Goal: Transaction & Acquisition: Purchase product/service

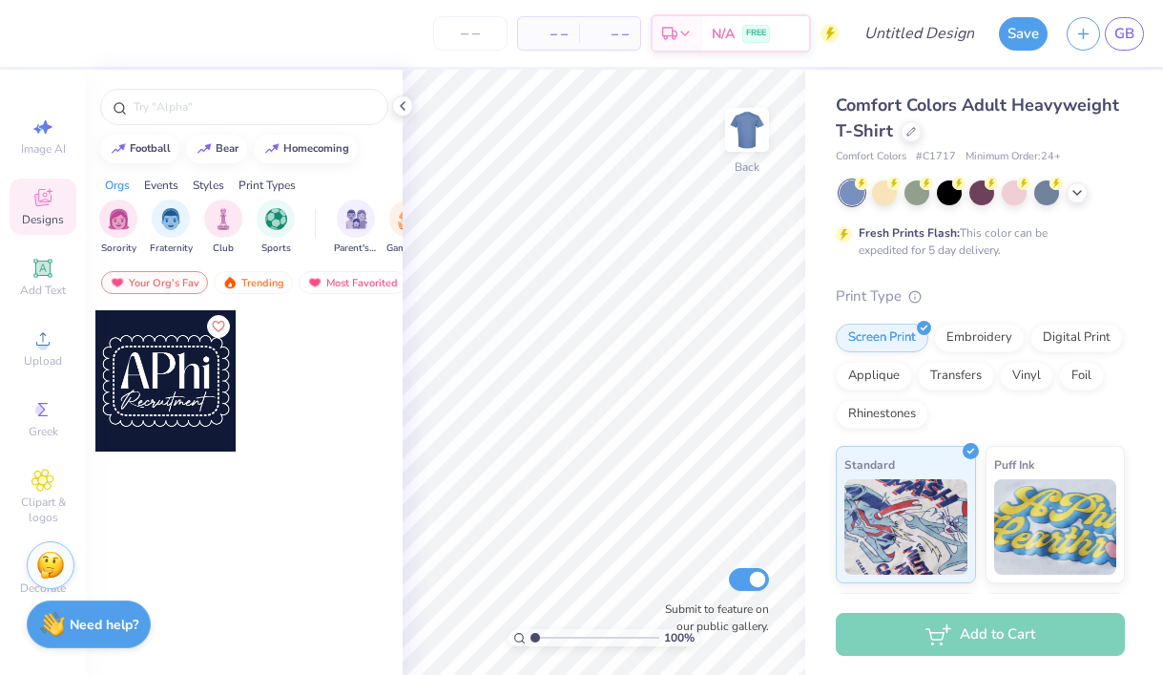
click at [915, 117] on div "Comfort Colors Adult Heavyweight T-Shirt" at bounding box center [980, 119] width 289 height 52
click at [915, 130] on div at bounding box center [911, 129] width 21 height 21
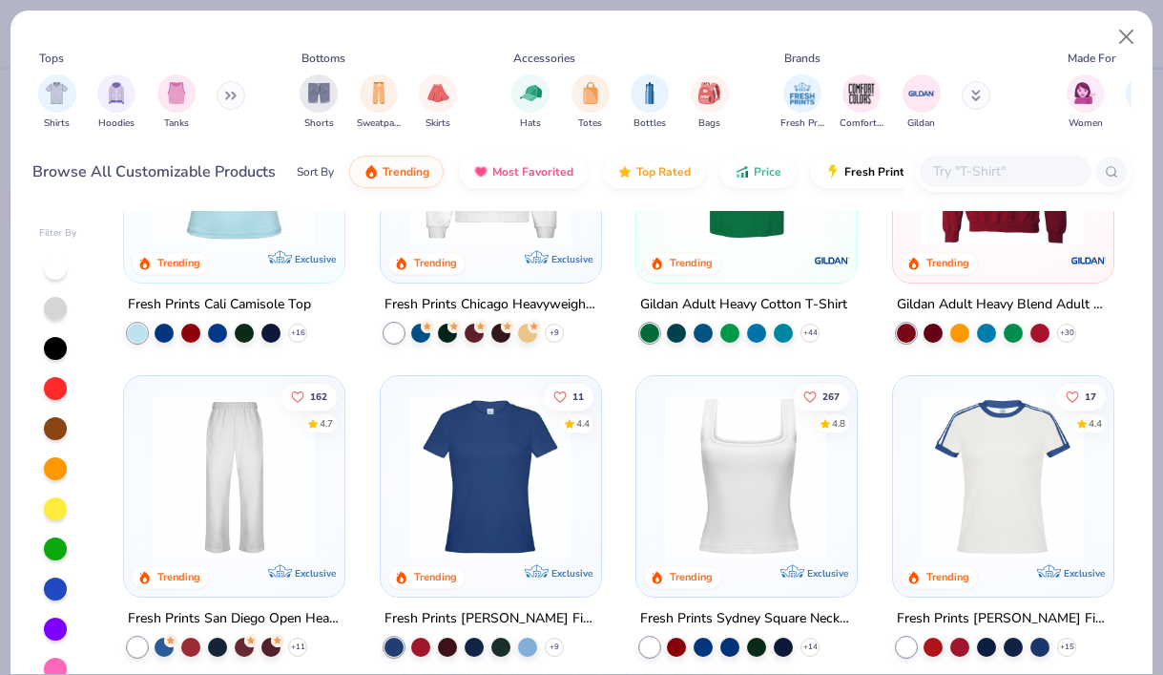
scroll to position [478, 0]
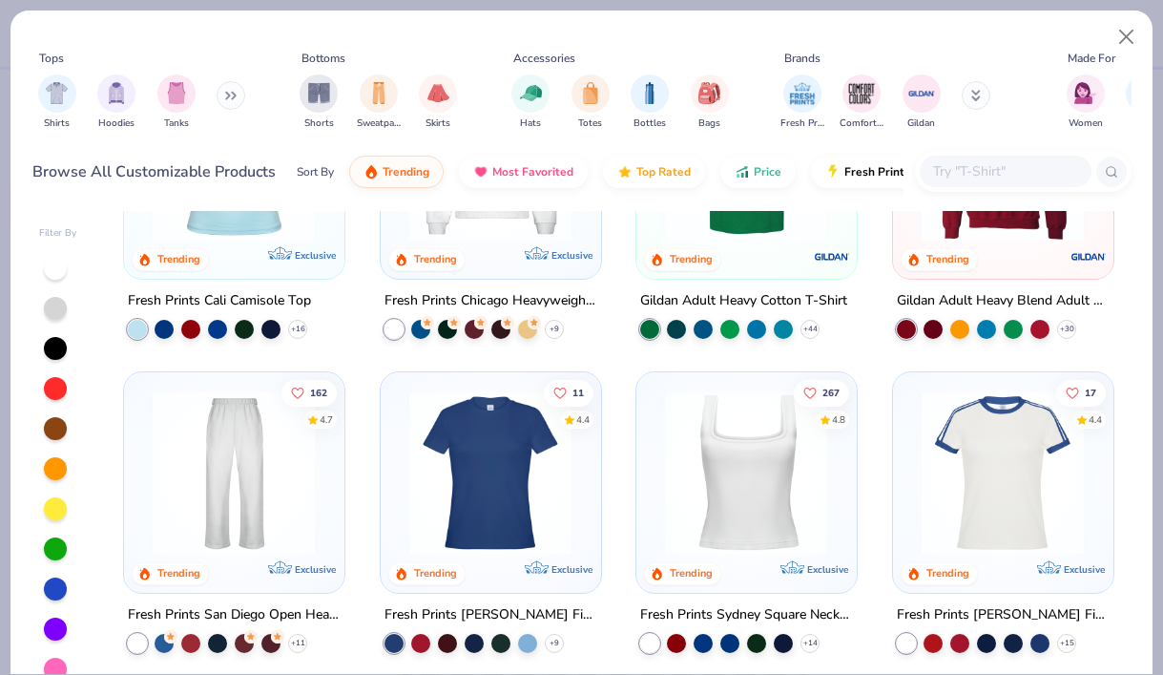
click at [727, 467] on img at bounding box center [746, 472] width 181 height 163
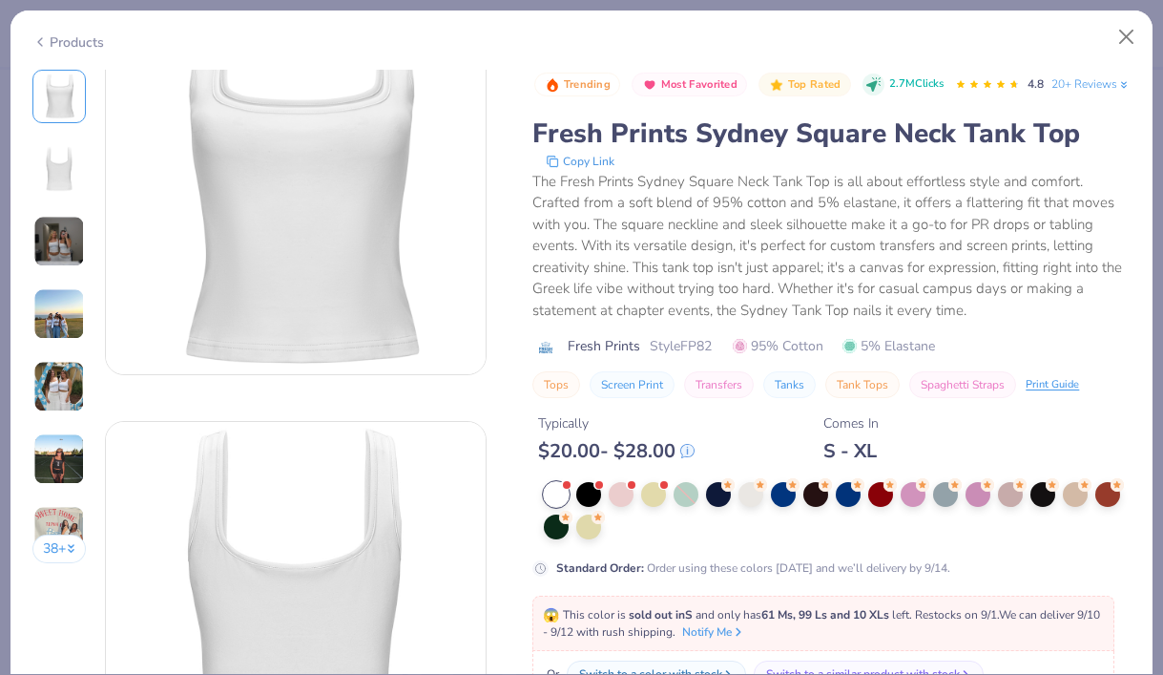
scroll to position [138, 0]
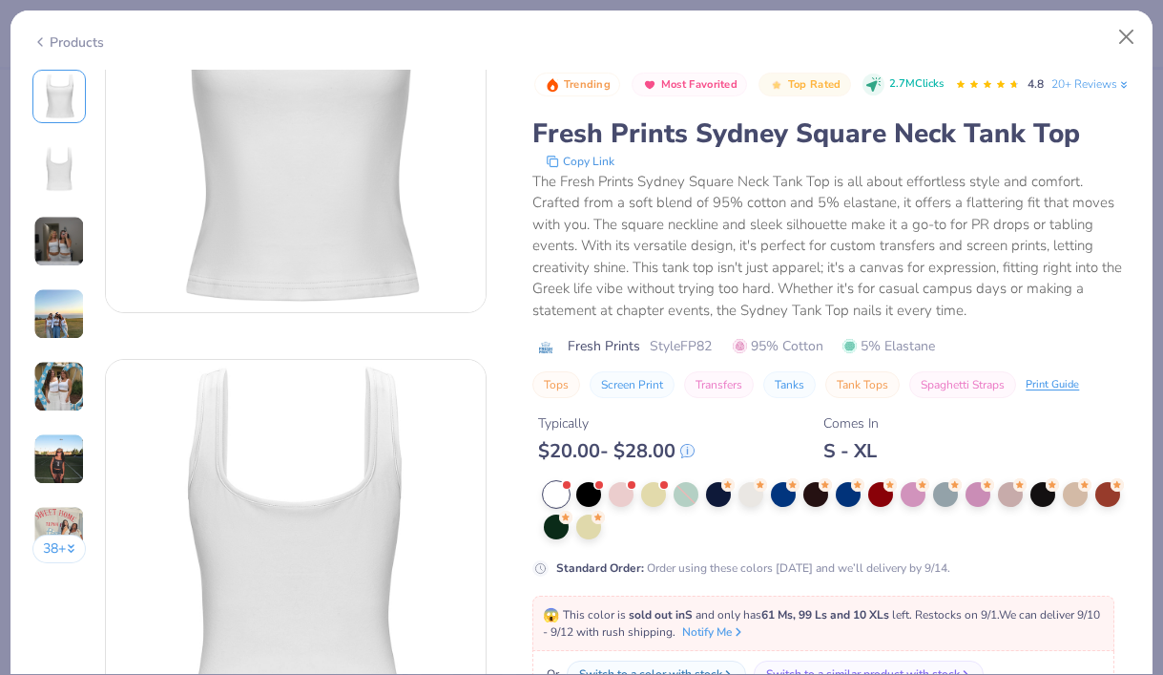
click at [37, 310] on img at bounding box center [59, 314] width 52 height 52
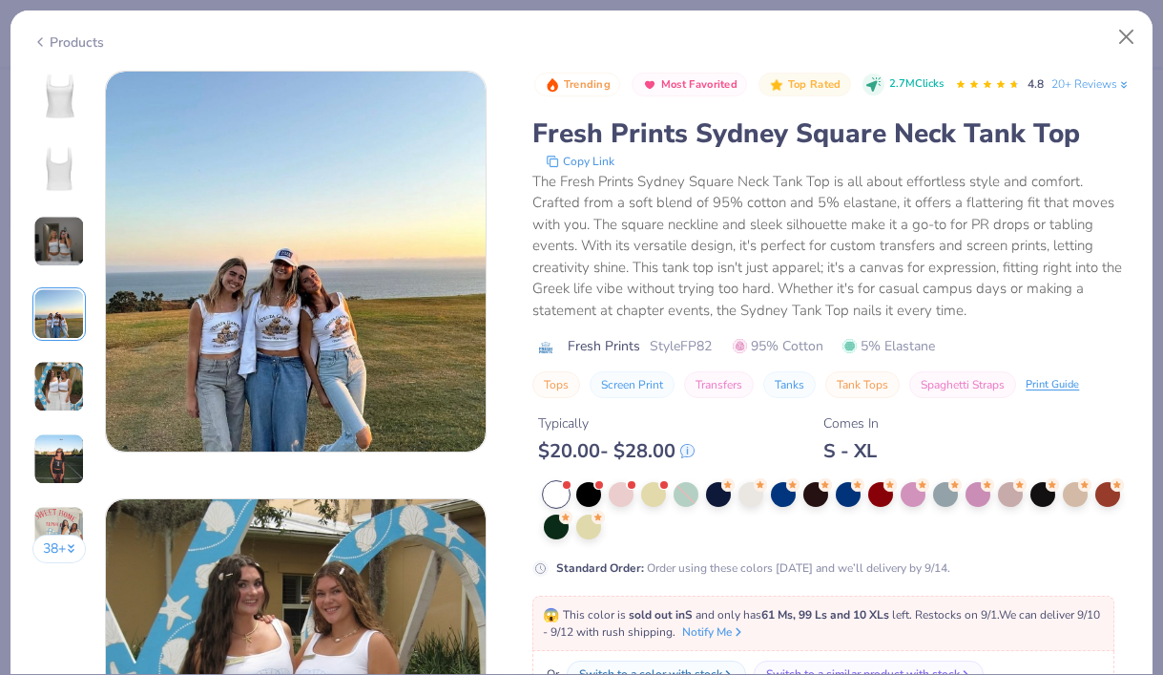
scroll to position [1283, 0]
click at [60, 356] on div "38 +" at bounding box center [59, 324] width 54 height 508
click at [77, 363] on img at bounding box center [59, 387] width 52 height 52
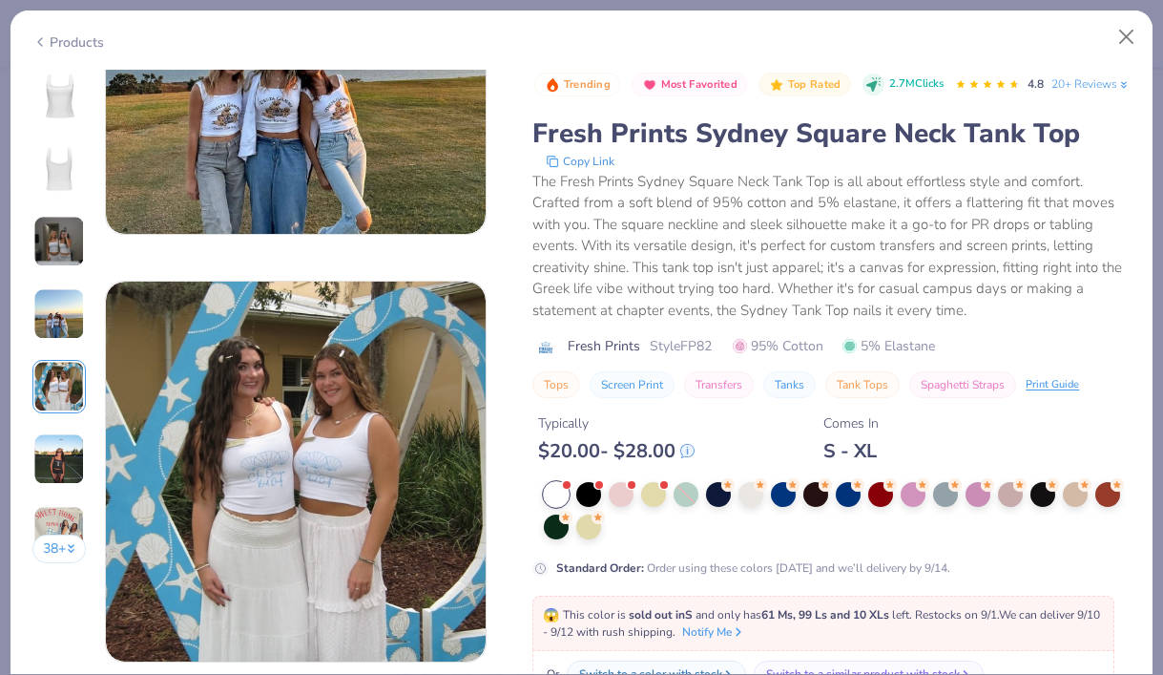
scroll to position [1412, 0]
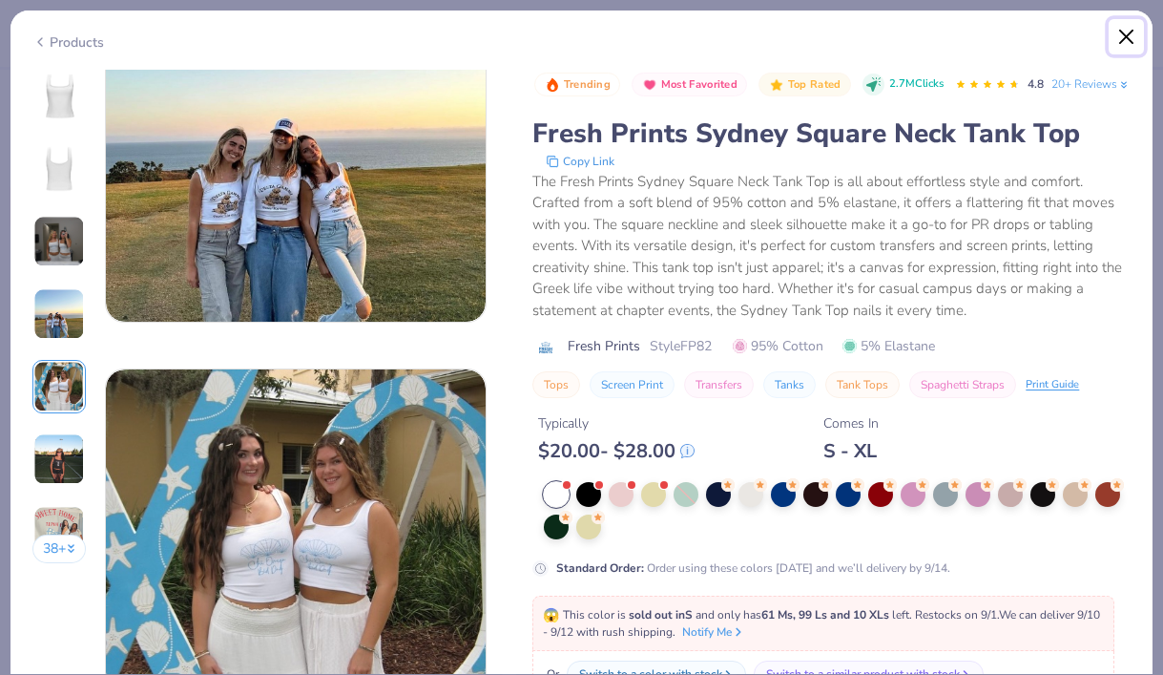
click at [1137, 39] on button "Close" at bounding box center [1127, 37] width 36 height 36
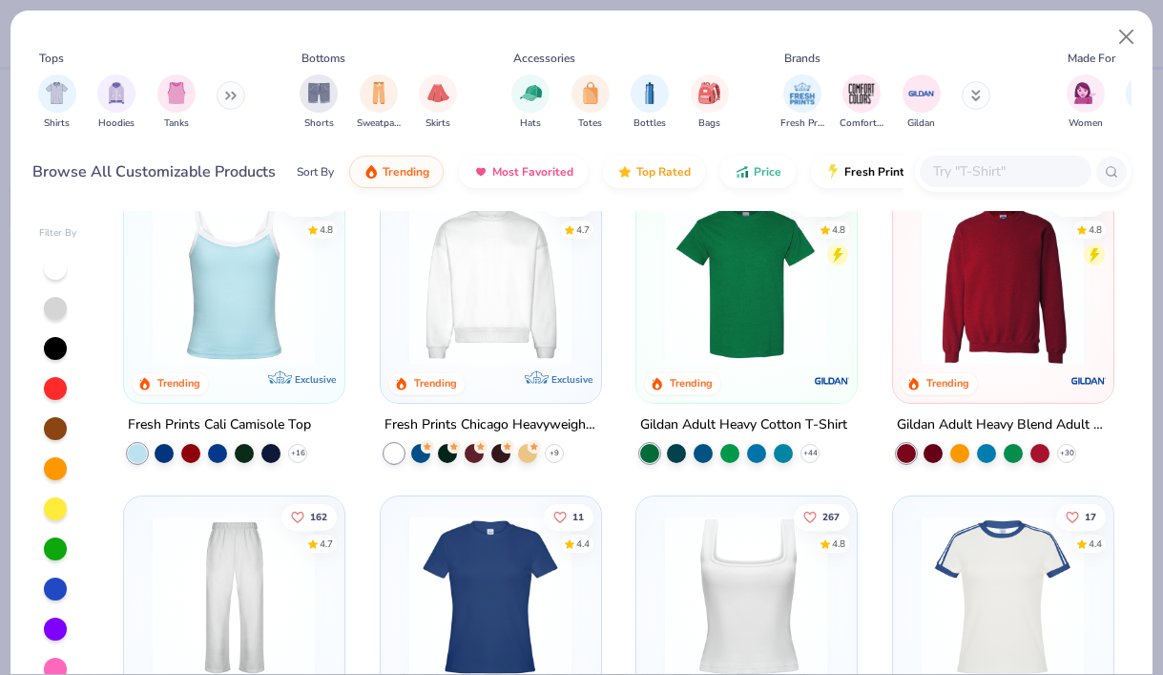
scroll to position [203, 0]
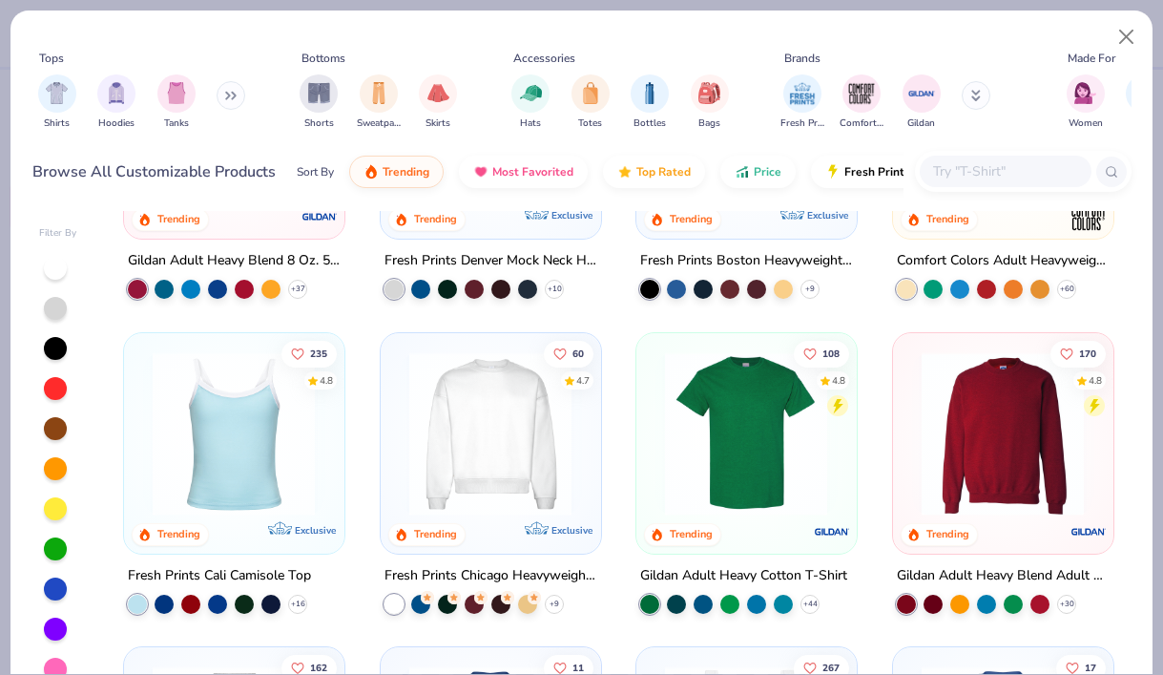
click at [238, 478] on img at bounding box center [233, 432] width 181 height 163
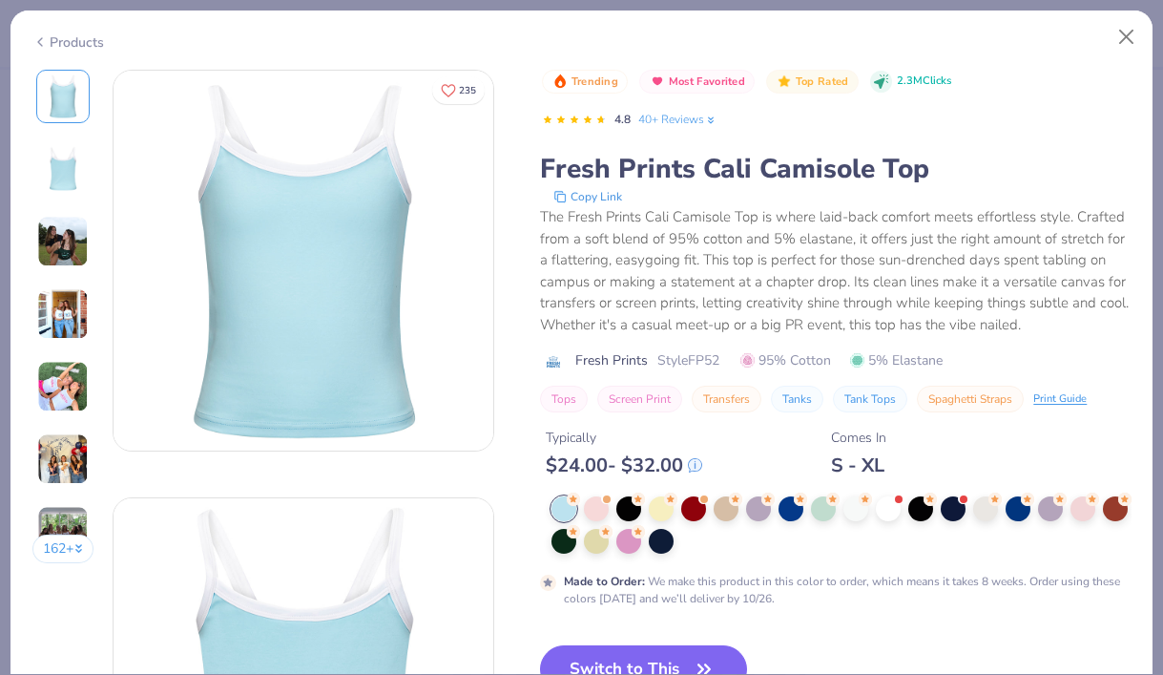
click at [65, 314] on img at bounding box center [63, 314] width 52 height 52
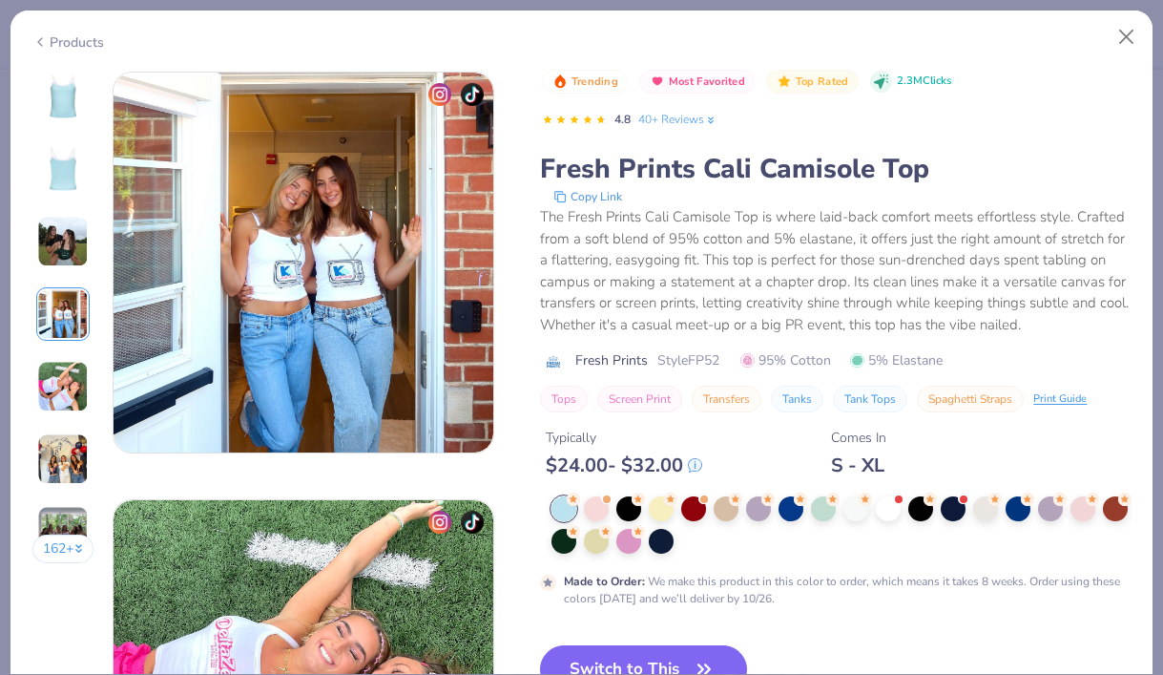
scroll to position [1283, 0]
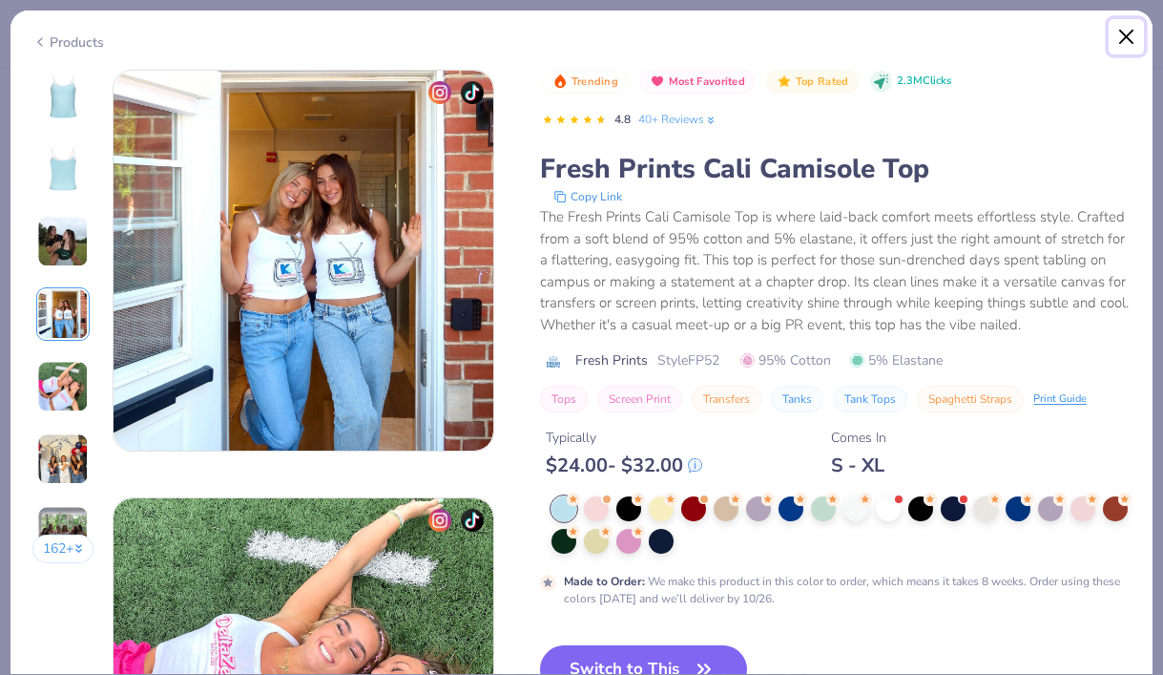
click at [1128, 35] on button "Close" at bounding box center [1127, 37] width 36 height 36
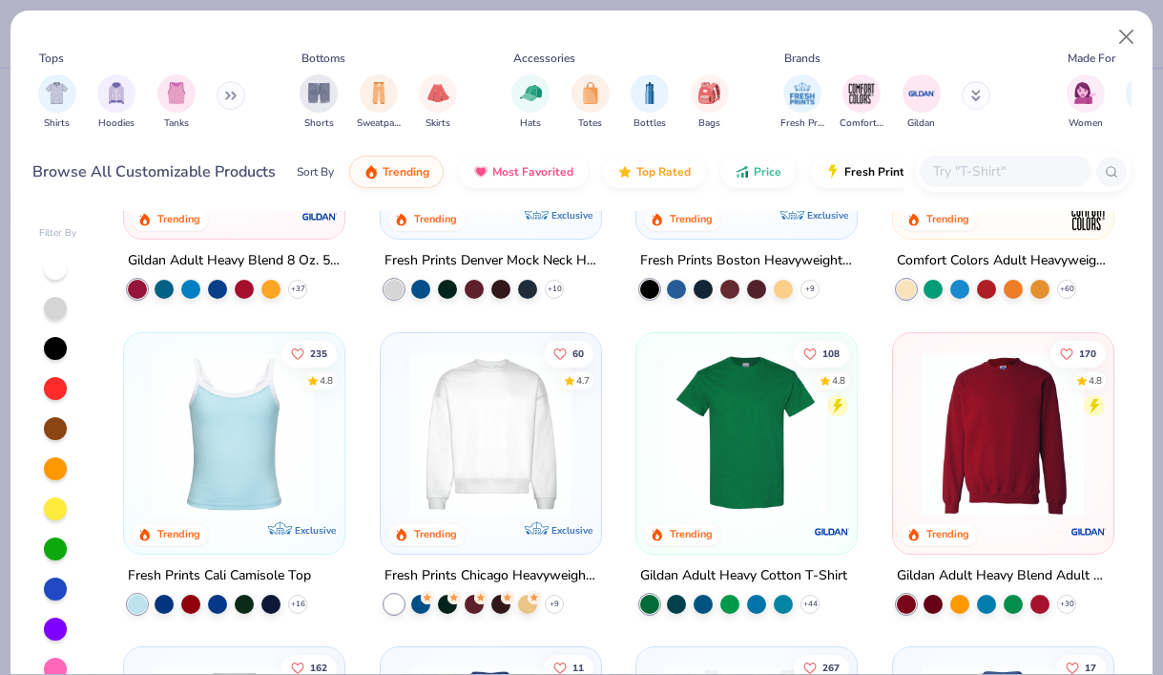
click at [246, 445] on img at bounding box center [233, 432] width 181 height 163
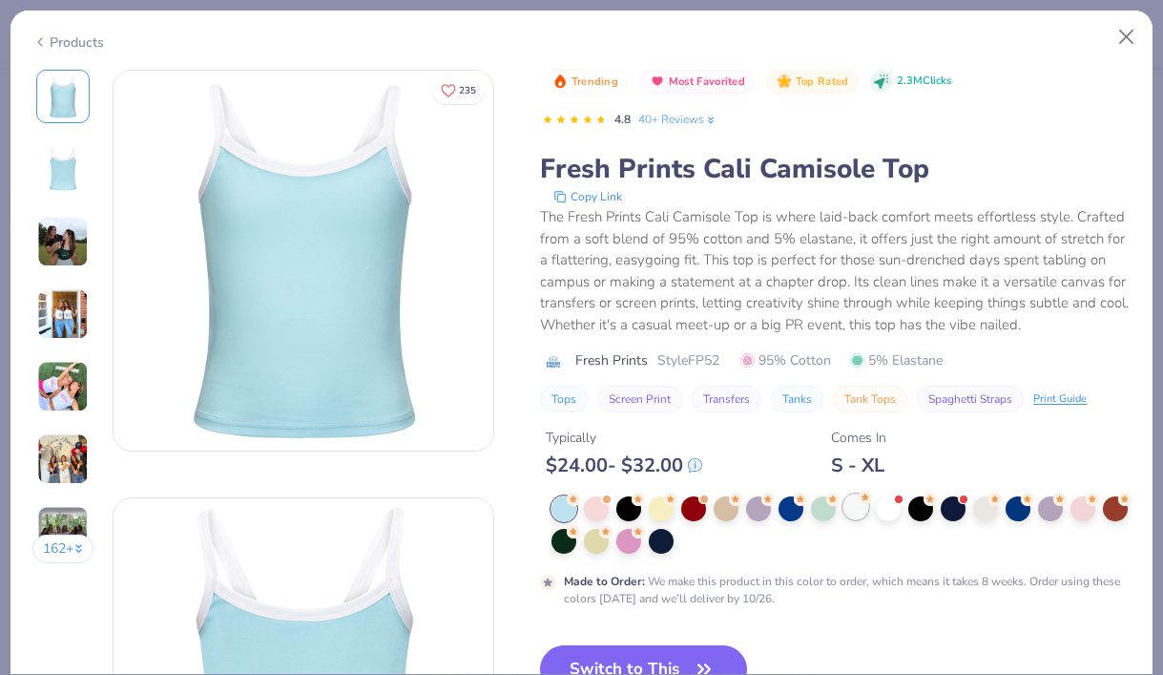
click at [860, 504] on div at bounding box center [856, 506] width 25 height 25
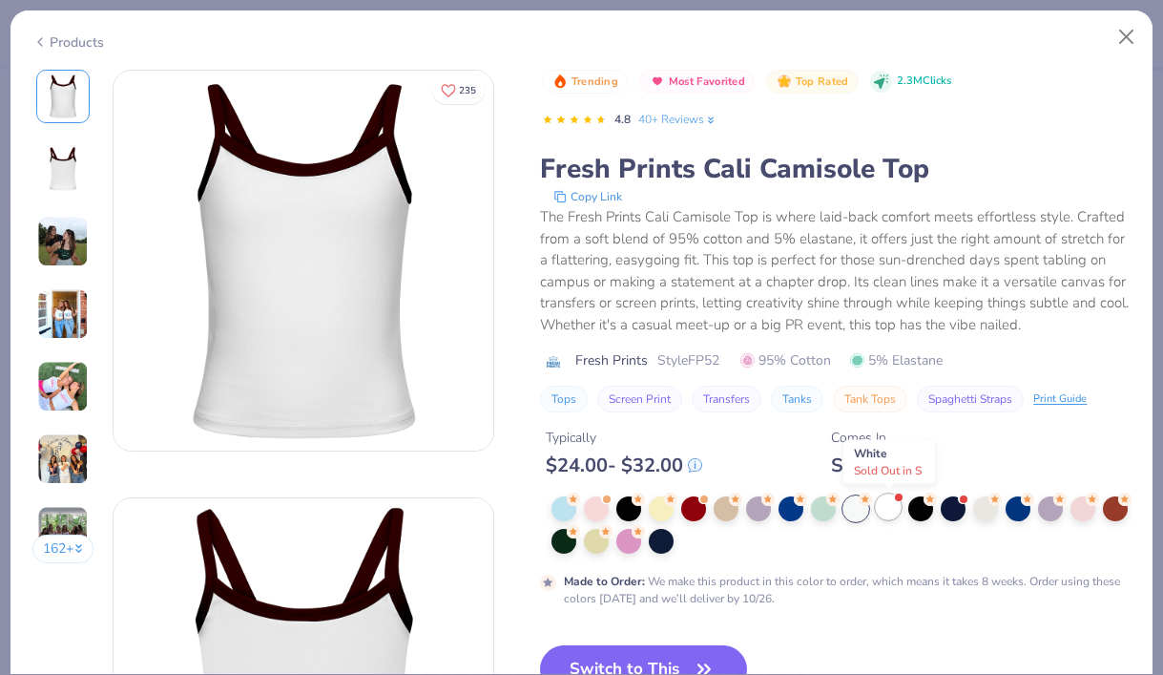
click at [887, 513] on div at bounding box center [888, 506] width 25 height 25
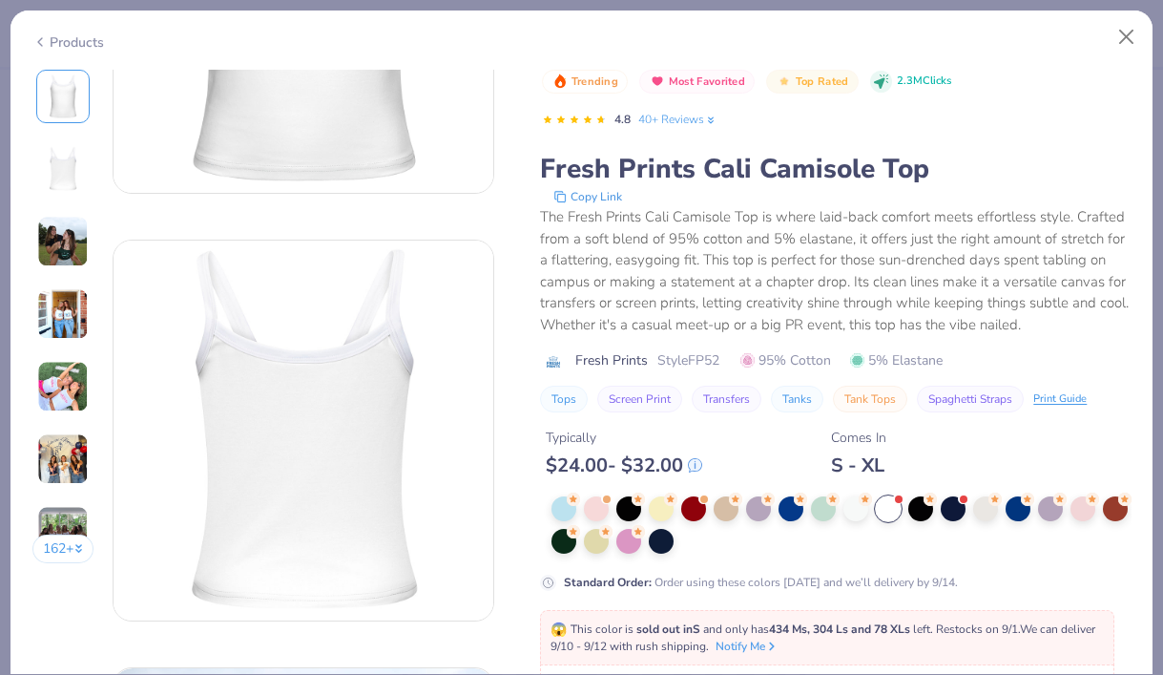
scroll to position [277, 0]
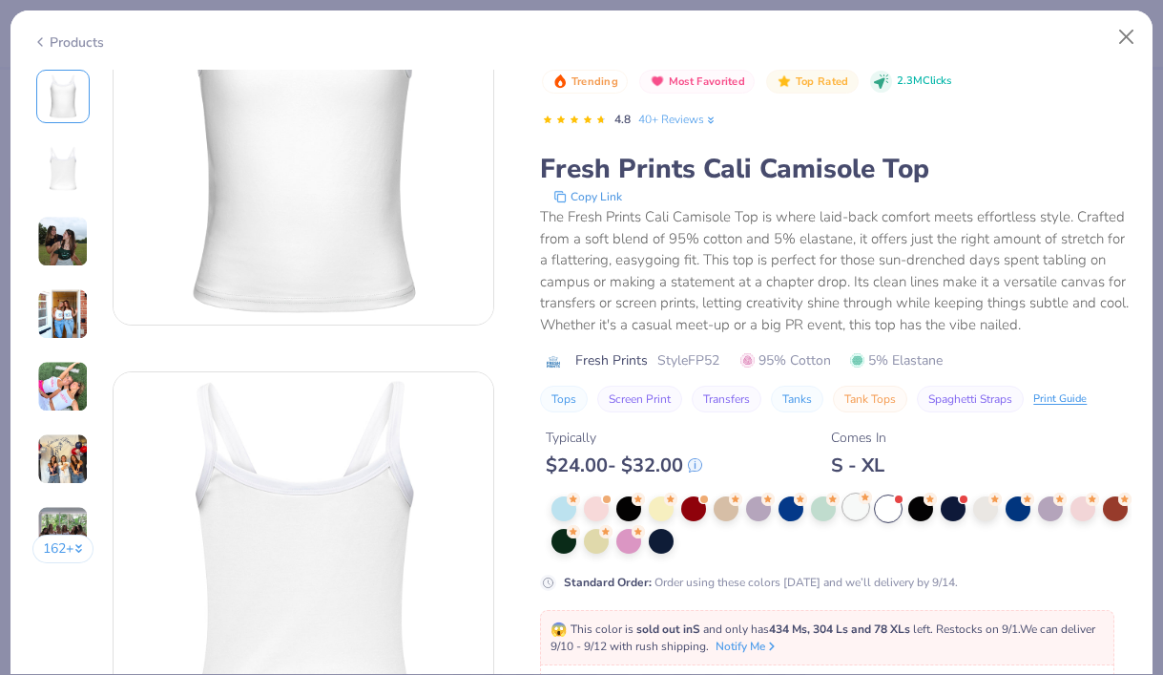
click at [861, 508] on div at bounding box center [856, 506] width 25 height 25
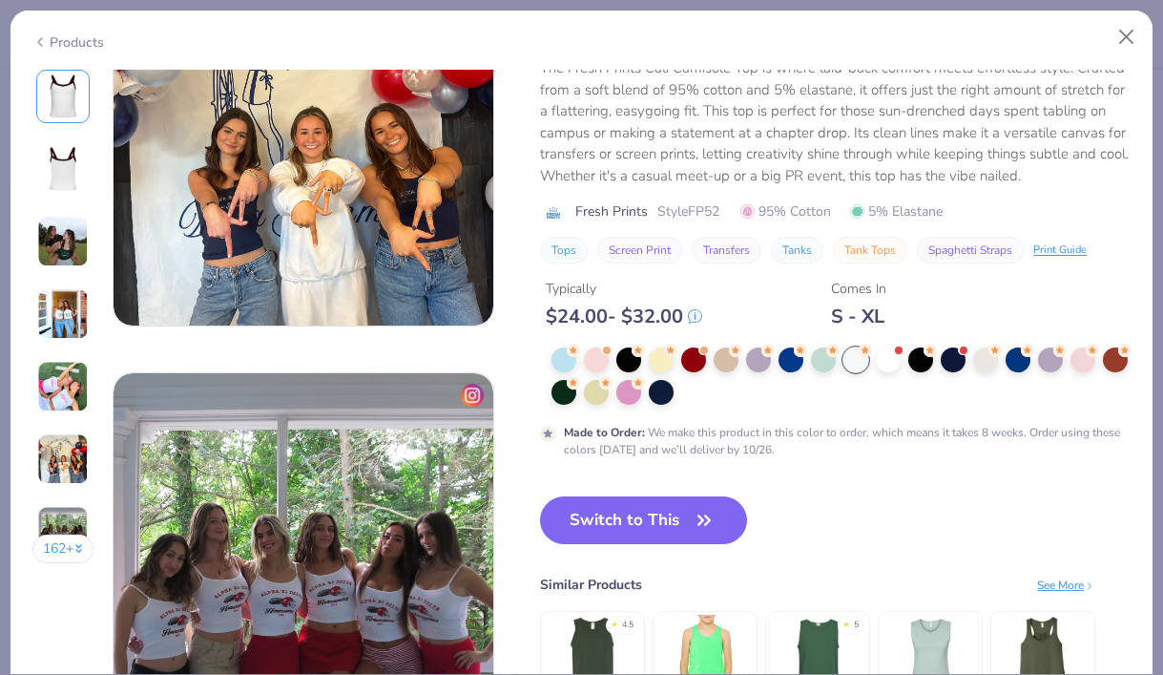
scroll to position [2272, 0]
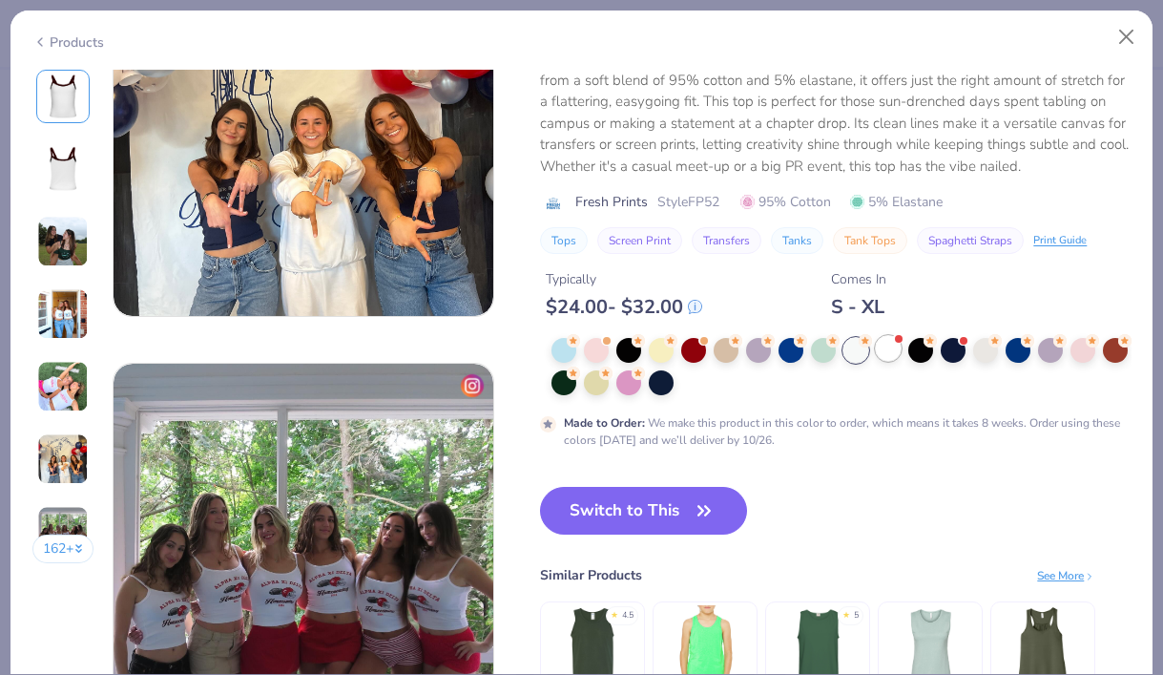
click at [889, 353] on div at bounding box center [888, 348] width 25 height 25
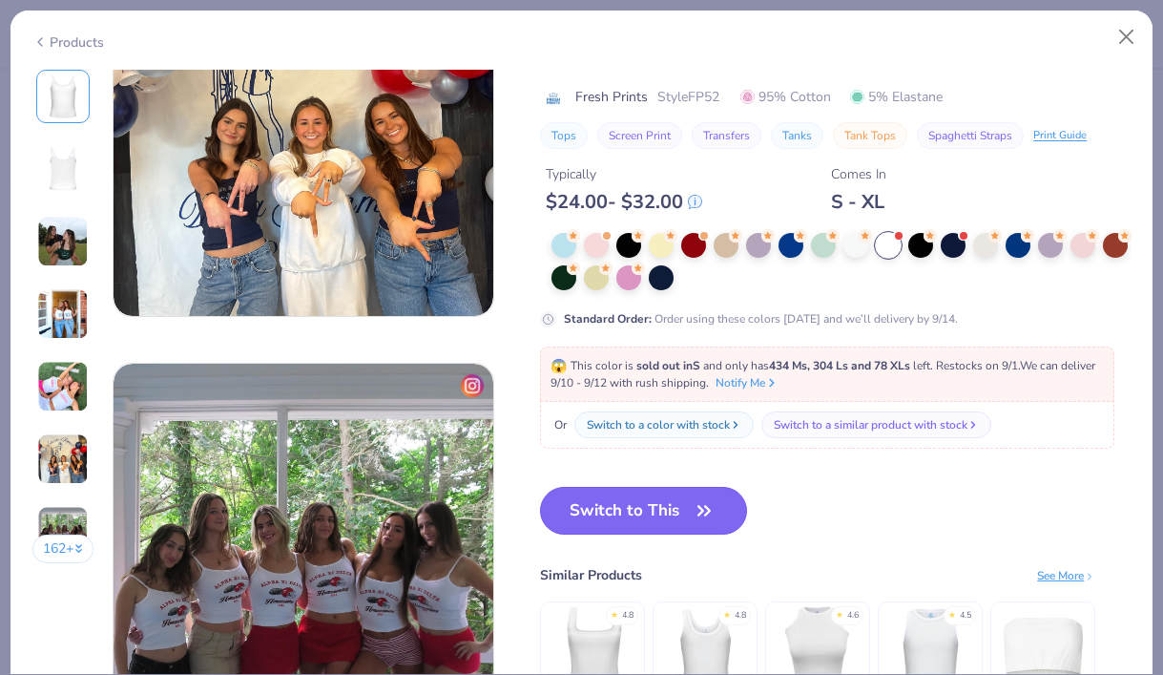
click at [658, 520] on button "Switch to This" at bounding box center [643, 511] width 207 height 48
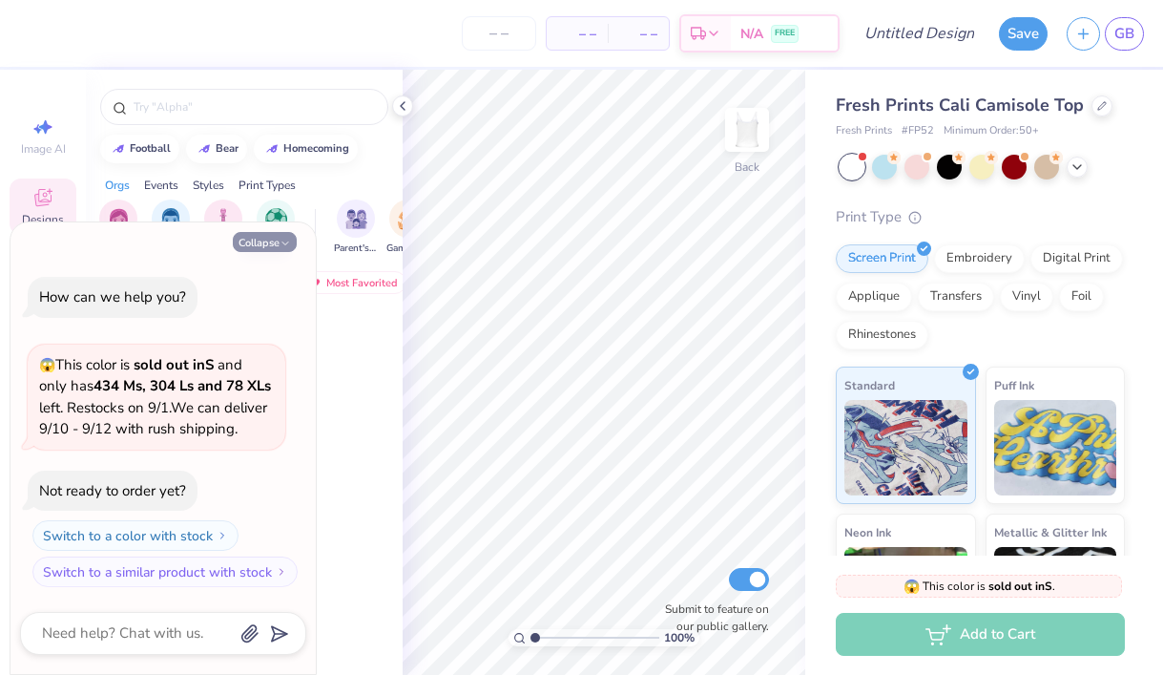
click at [288, 238] on icon "button" at bounding box center [285, 243] width 11 height 11
type textarea "x"
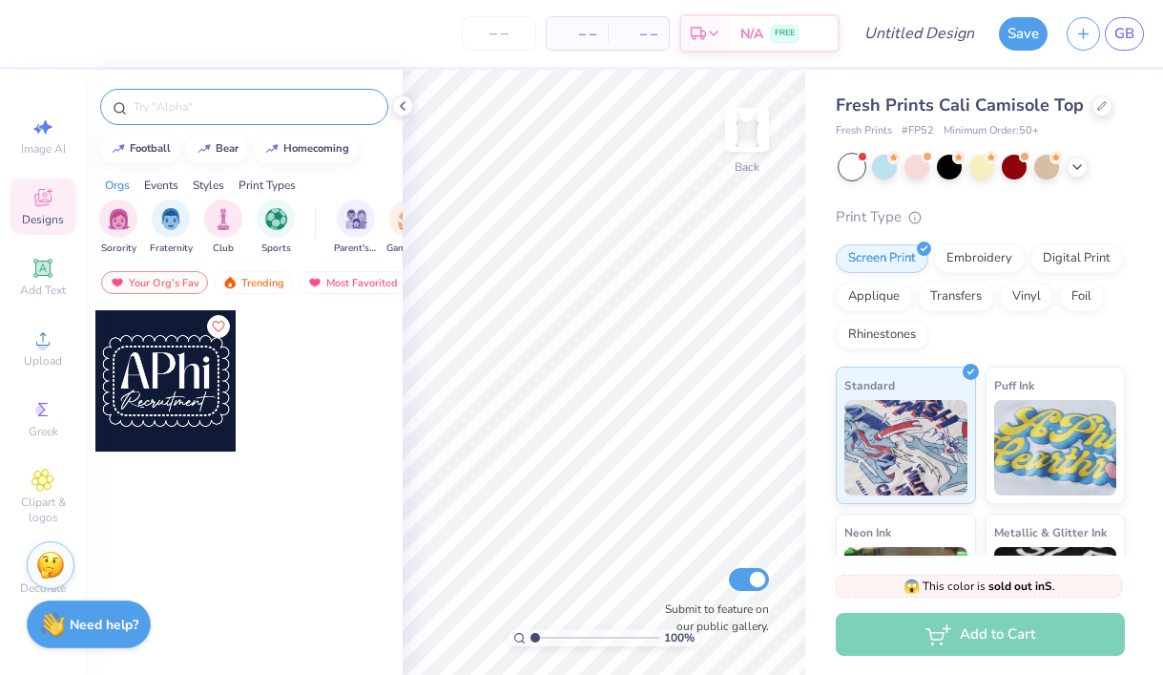
click at [238, 109] on input "text" at bounding box center [254, 106] width 244 height 19
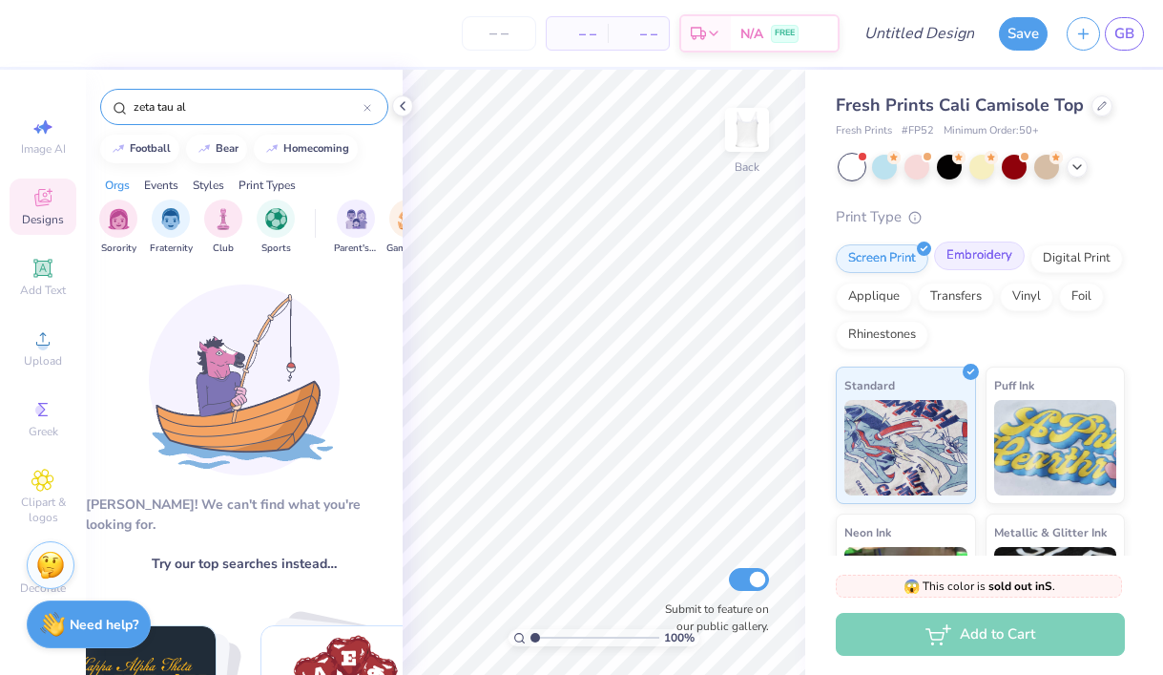
type input "zeta tau al"
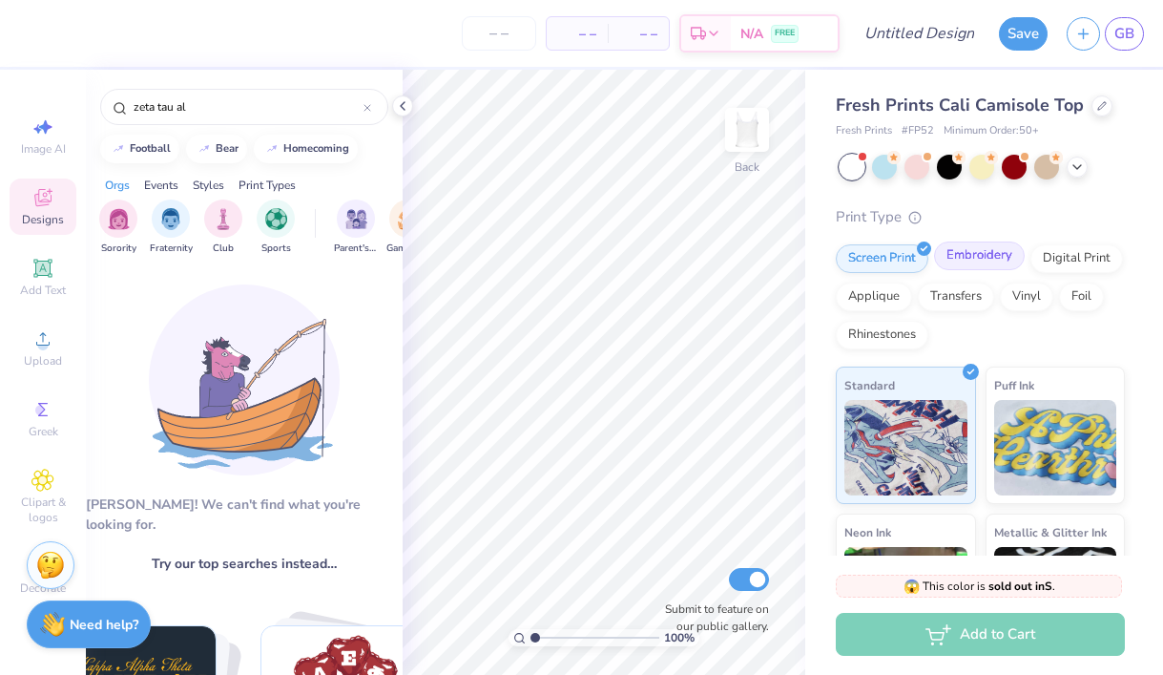
click at [994, 267] on div "Embroidery" at bounding box center [979, 255] width 91 height 29
